Goal: Task Accomplishment & Management: Manage account settings

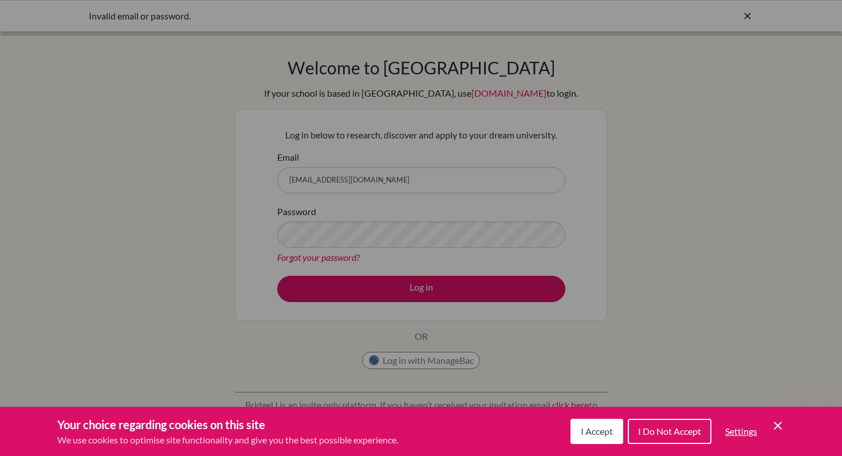
click at [376, 233] on div "Cookie Preferences" at bounding box center [421, 228] width 842 height 456
click at [390, 282] on div "Cookie Preferences" at bounding box center [421, 228] width 842 height 456
click at [776, 427] on icon "Save and close" at bounding box center [778, 426] width 8 height 8
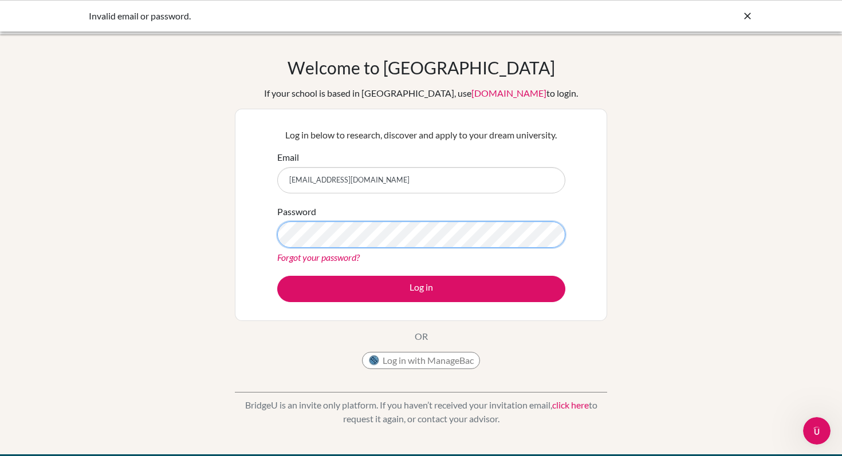
click at [277, 276] on button "Log in" at bounding box center [421, 289] width 288 height 26
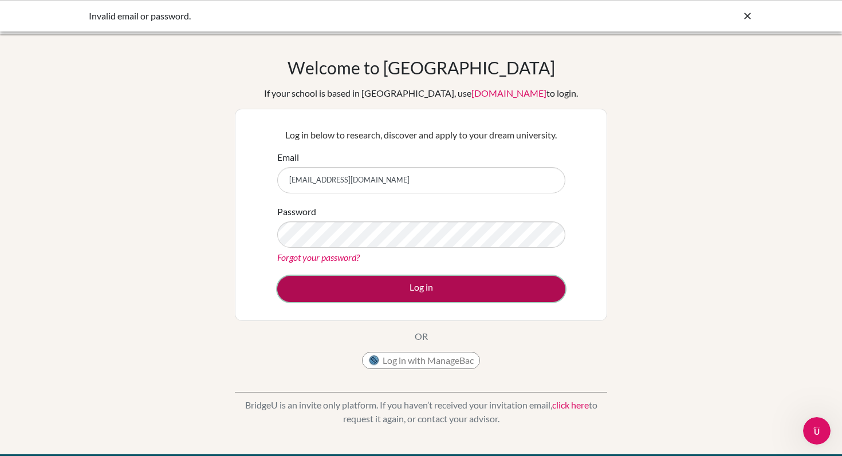
click at [390, 279] on button "Log in" at bounding box center [421, 289] width 288 height 26
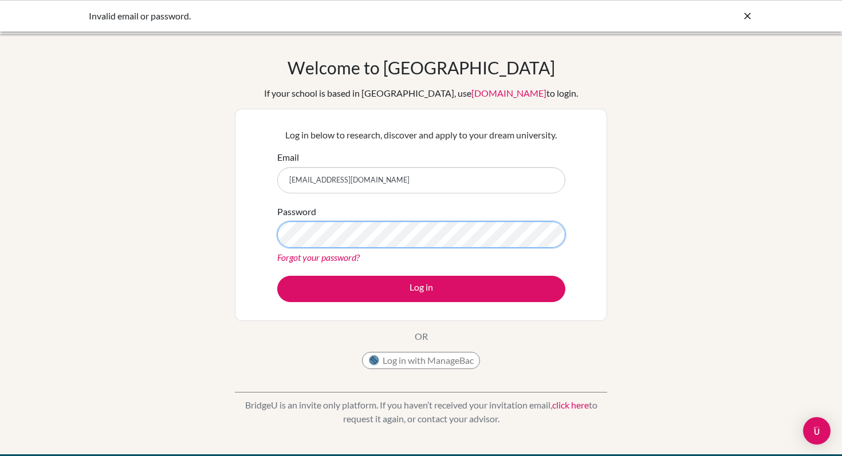
click at [277, 276] on button "Log in" at bounding box center [421, 289] width 288 height 26
click at [195, 236] on div "Welcome to BridgeU If your school is based in China, use app.bridge-u.com.cn to…" at bounding box center [421, 244] width 842 height 374
click at [333, 262] on link "Forgot your password?" at bounding box center [318, 257] width 82 height 11
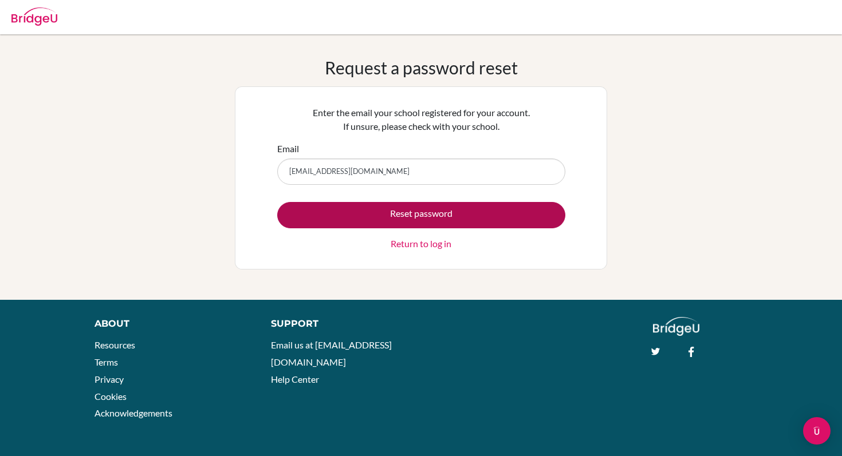
type input "[EMAIL_ADDRESS][DOMAIN_NAME]"
click at [366, 218] on button "Reset password" at bounding box center [421, 215] width 288 height 26
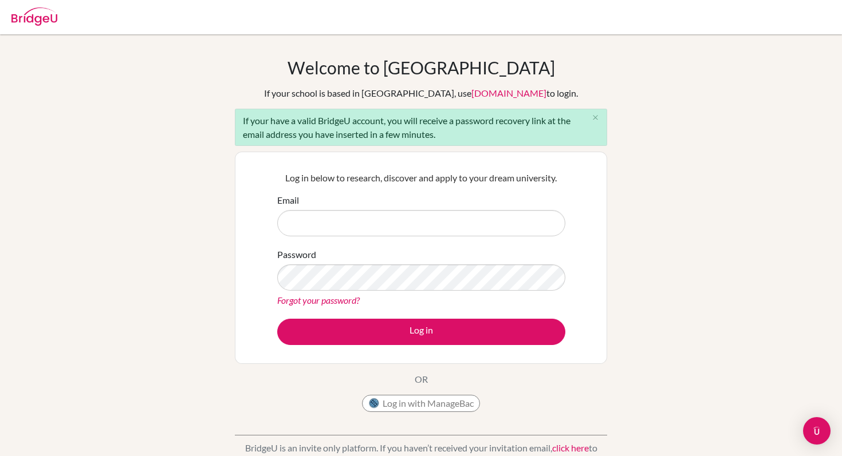
click at [385, 222] on input "Email" at bounding box center [421, 223] width 288 height 26
type input "[EMAIL_ADDRESS][DOMAIN_NAME]"
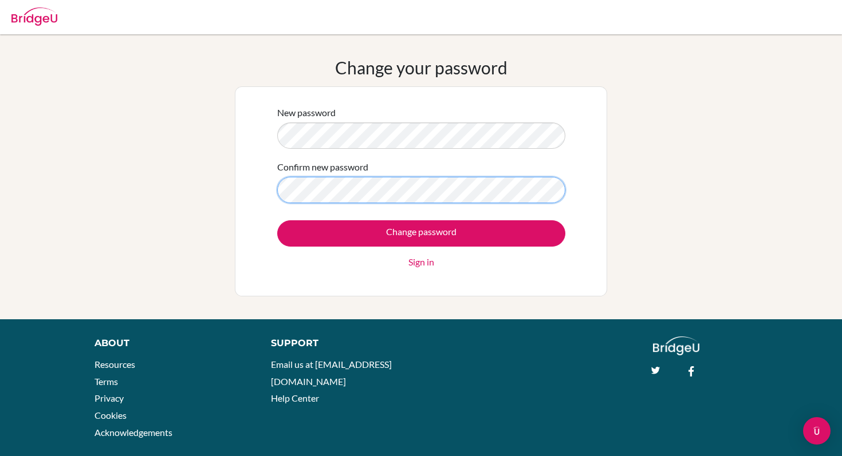
click at [277, 220] on input "Change password" at bounding box center [421, 233] width 288 height 26
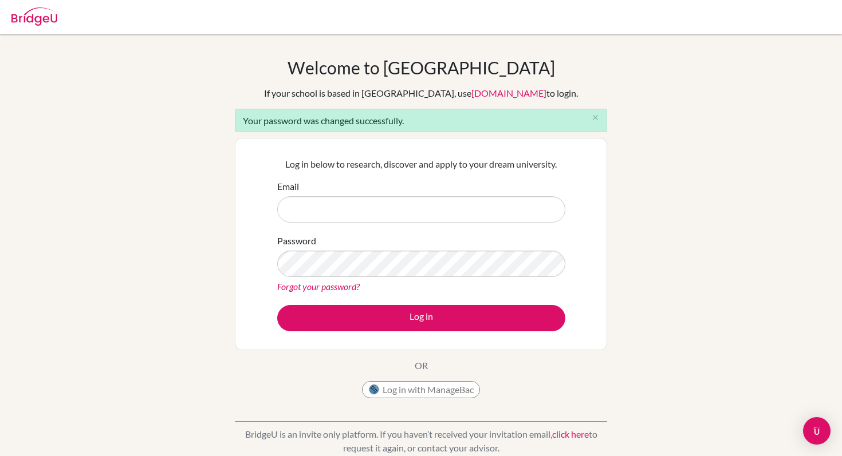
click at [382, 206] on input "Email" at bounding box center [421, 209] width 288 height 26
type input "[EMAIL_ADDRESS][DOMAIN_NAME]"
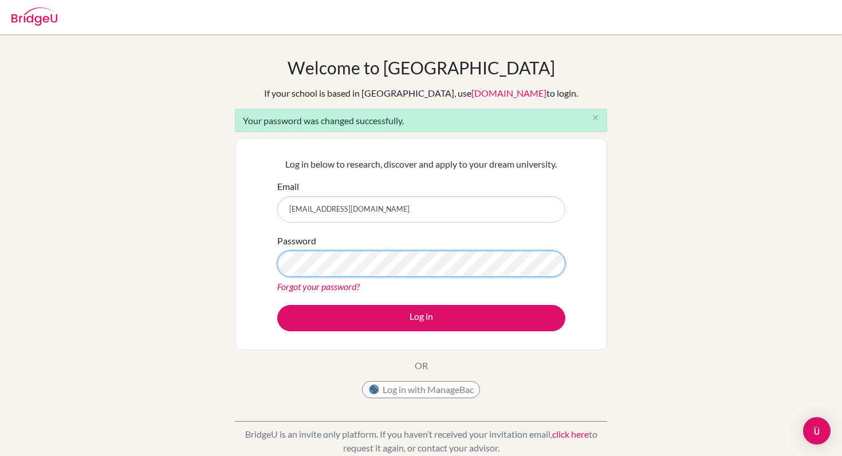
click at [277, 305] on button "Log in" at bounding box center [421, 318] width 288 height 26
